Goal: Find contact information: Find contact information

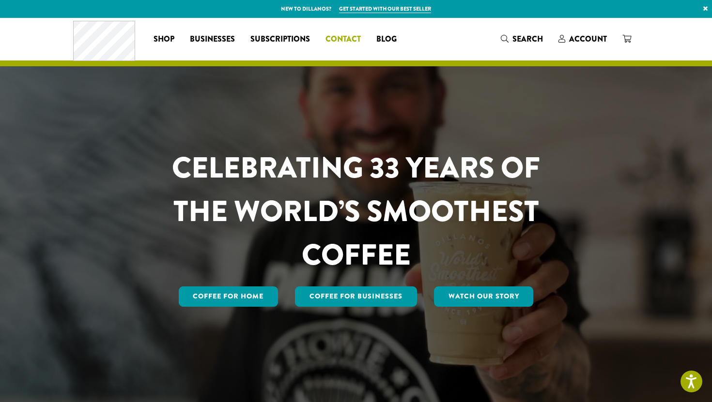
click at [340, 35] on span "Contact" at bounding box center [342, 39] width 35 height 12
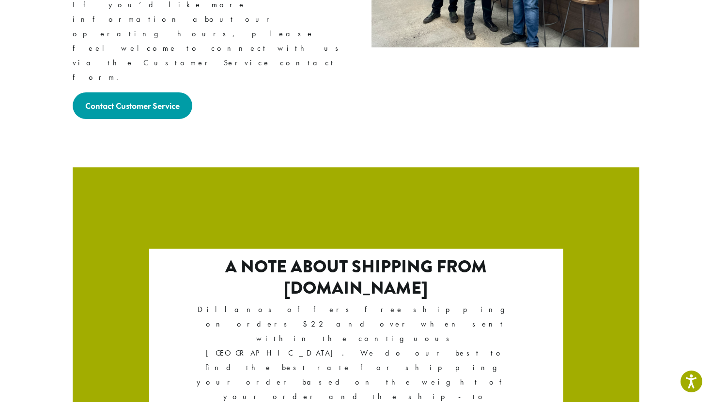
scroll to position [1645, 0]
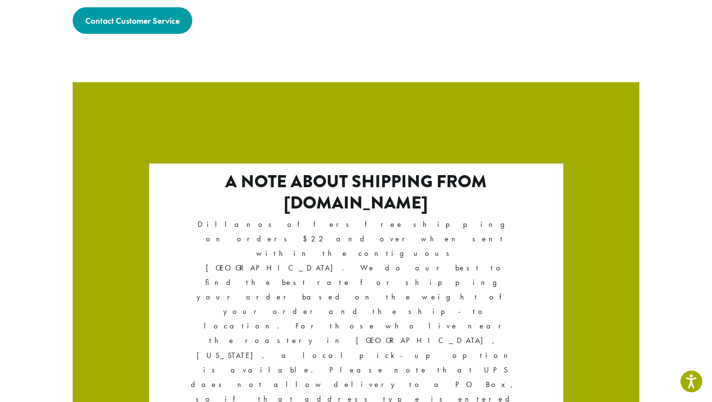
drag, startPoint x: 167, startPoint y: 345, endPoint x: 50, endPoint y: 341, distance: 116.8
copy p "[PHONE_NUMBER]"
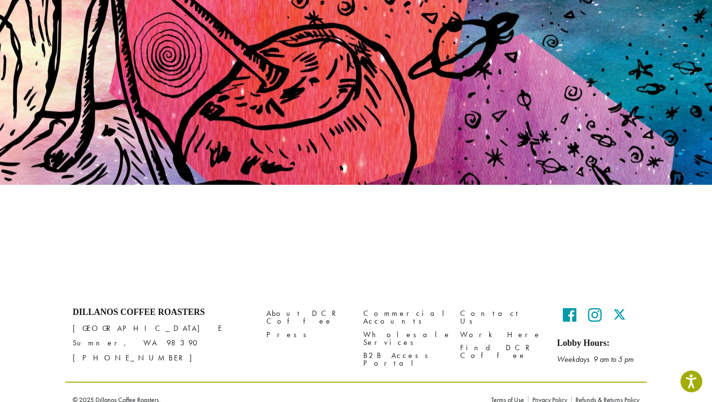
scroll to position [94, 0]
